Goal: Find specific page/section: Find specific page/section

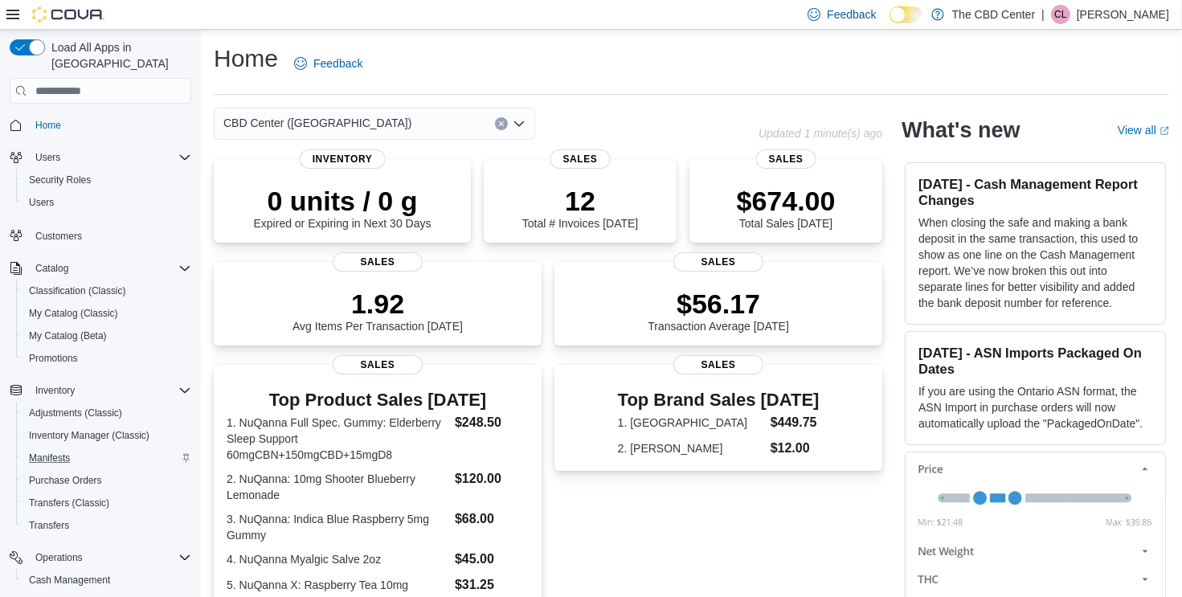
scroll to position [149, 0]
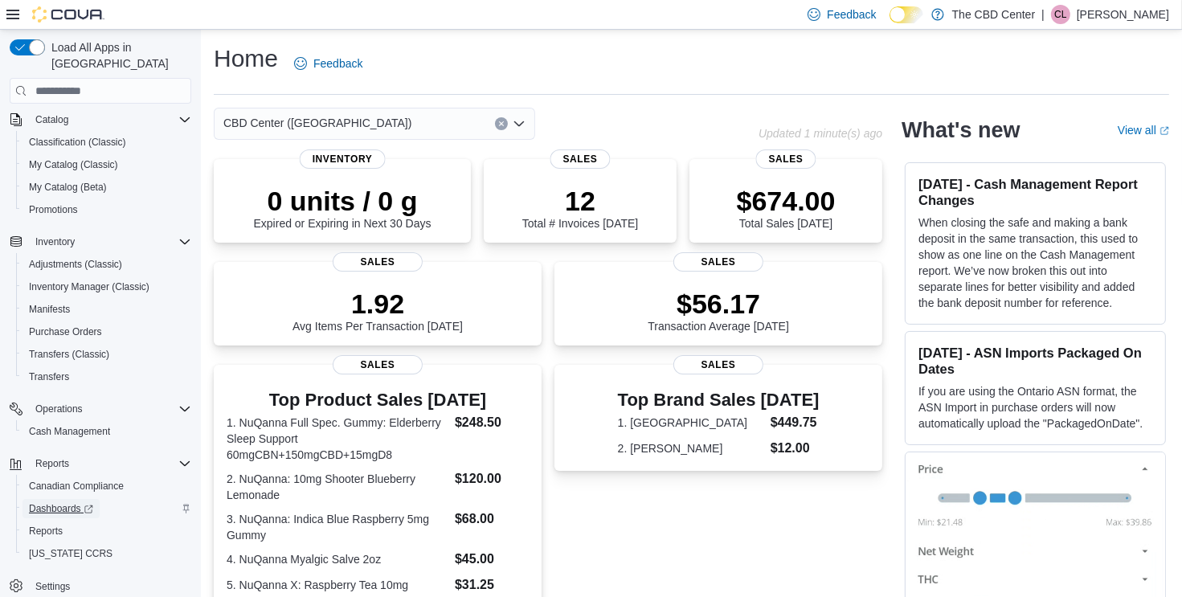
click at [42, 502] on span "Dashboards" at bounding box center [61, 508] width 64 height 13
